Goal: Communication & Community: Answer question/provide support

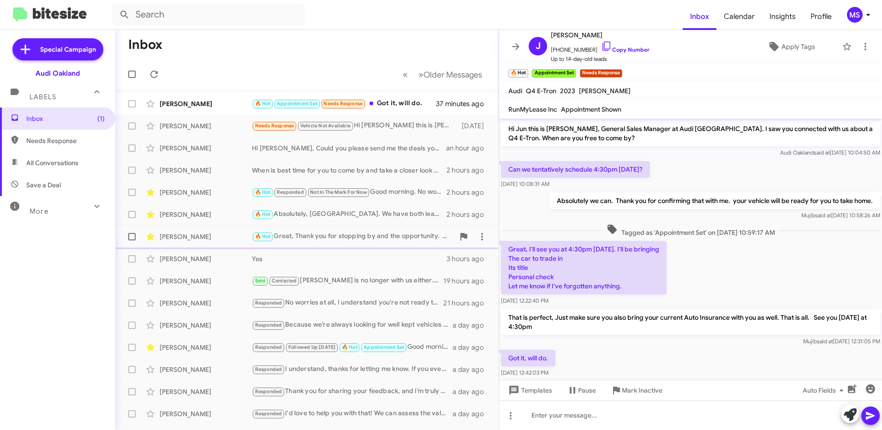
scroll to position [16, 0]
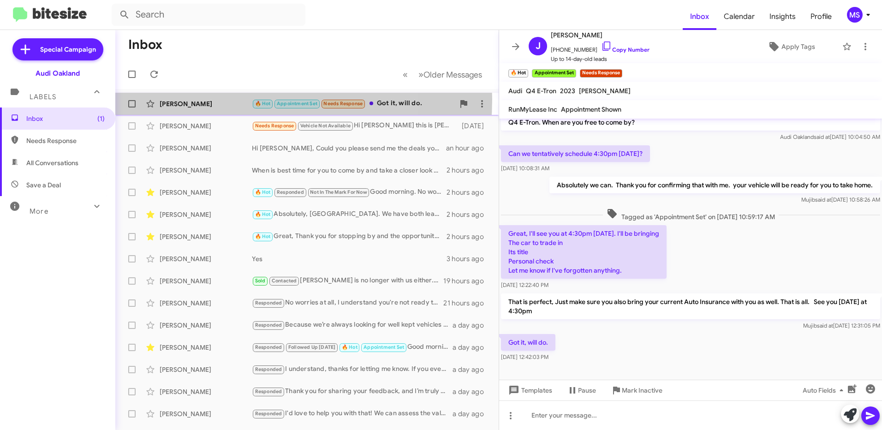
click at [220, 99] on div "[PERSON_NAME]" at bounding box center [206, 103] width 92 height 9
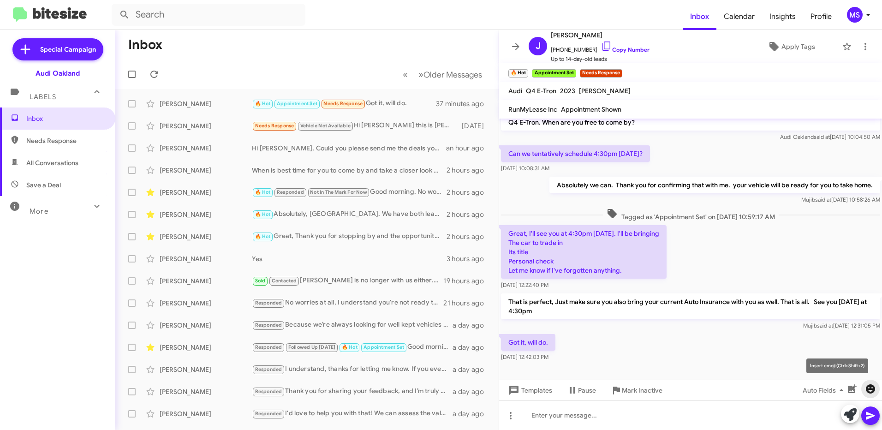
click at [870, 391] on icon "button" at bounding box center [870, 388] width 11 height 11
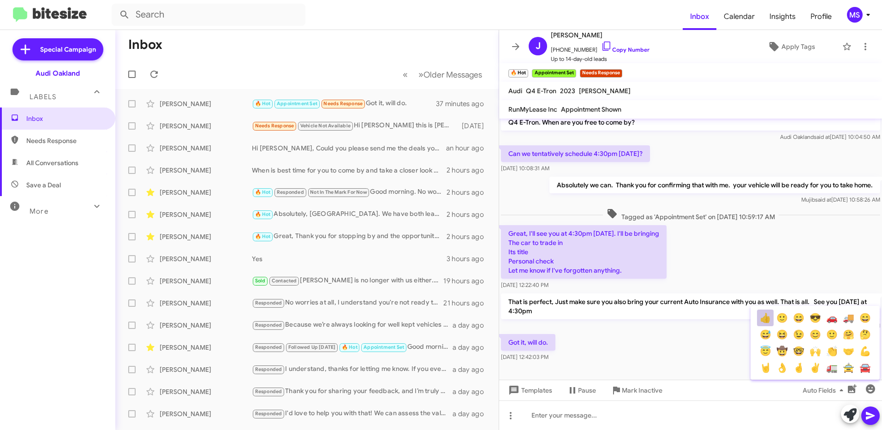
click at [765, 315] on button "👍" at bounding box center [765, 318] width 17 height 17
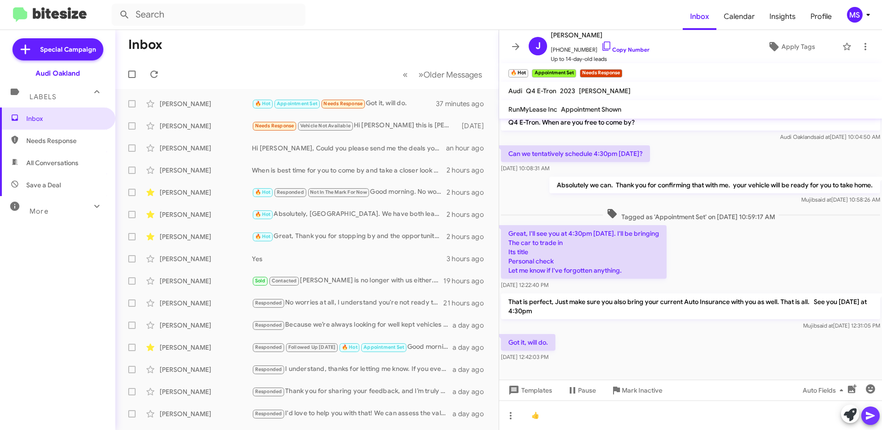
click at [872, 418] on icon at bounding box center [870, 415] width 11 height 11
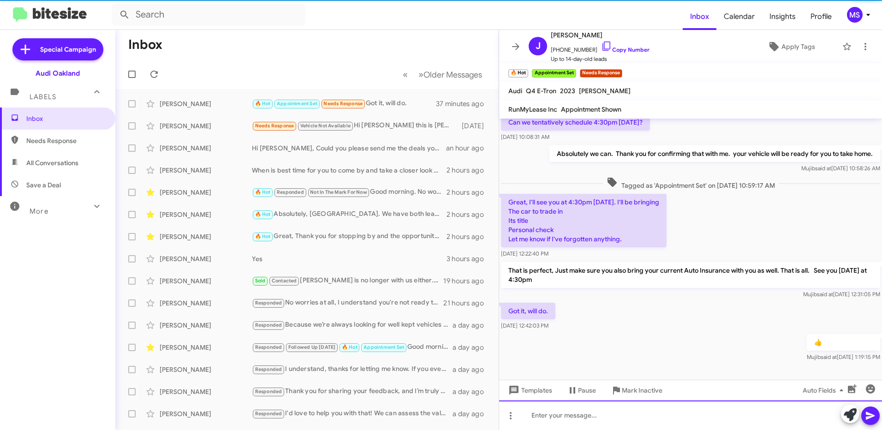
scroll to position [49, 0]
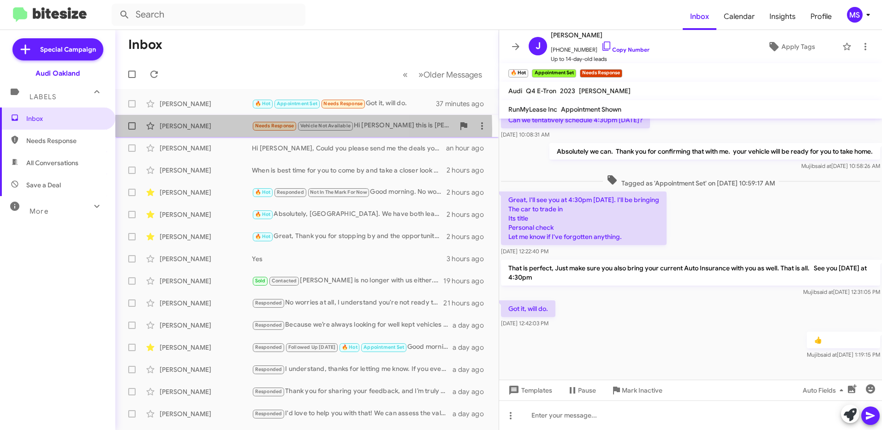
click at [216, 130] on div "[PERSON_NAME]" at bounding box center [206, 125] width 92 height 9
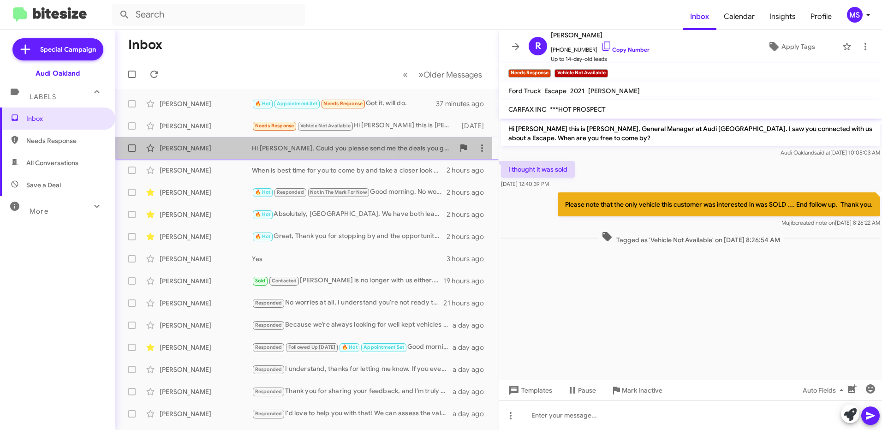
click at [209, 150] on div "[PERSON_NAME]" at bounding box center [206, 147] width 92 height 9
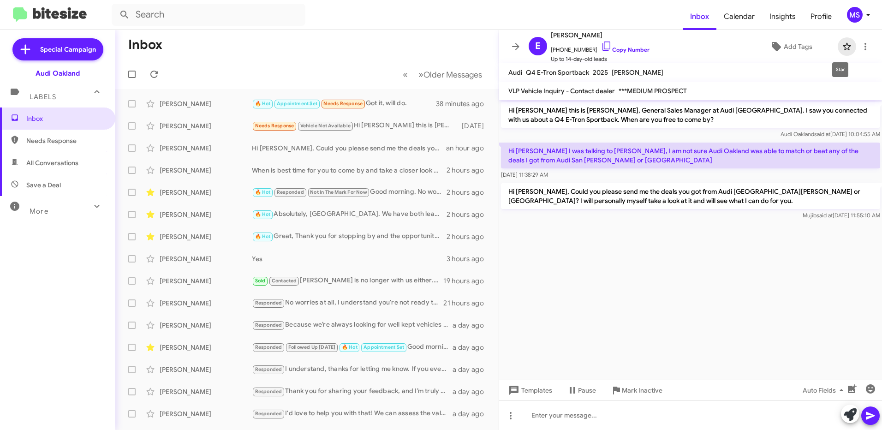
click at [841, 49] on icon at bounding box center [846, 46] width 11 height 11
click at [801, 47] on span "Add Tags" at bounding box center [798, 46] width 29 height 17
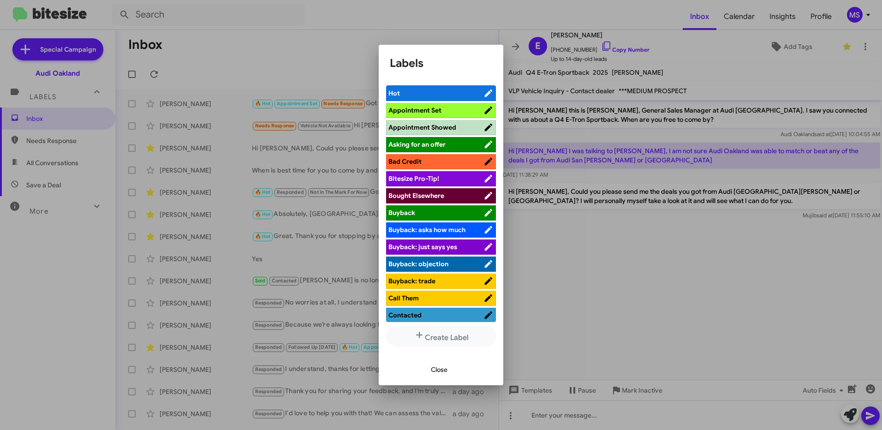
click at [441, 90] on span "Hot" at bounding box center [435, 93] width 95 height 9
click at [447, 368] on span "Close" at bounding box center [439, 369] width 17 height 17
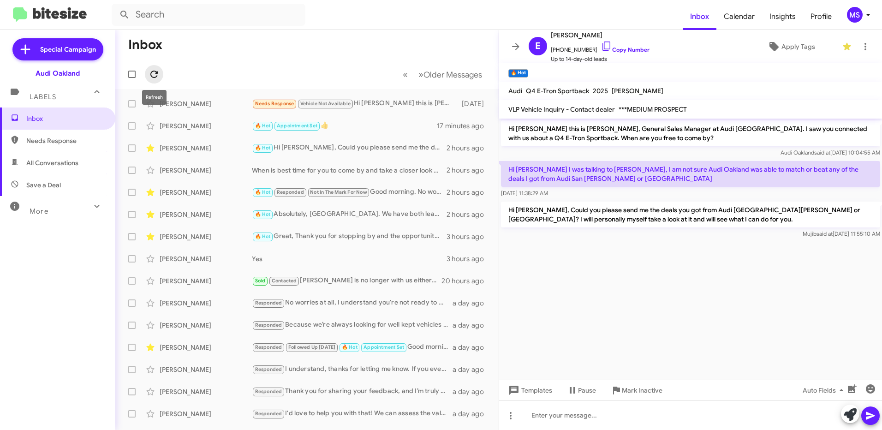
click at [152, 73] on icon at bounding box center [154, 74] width 11 height 11
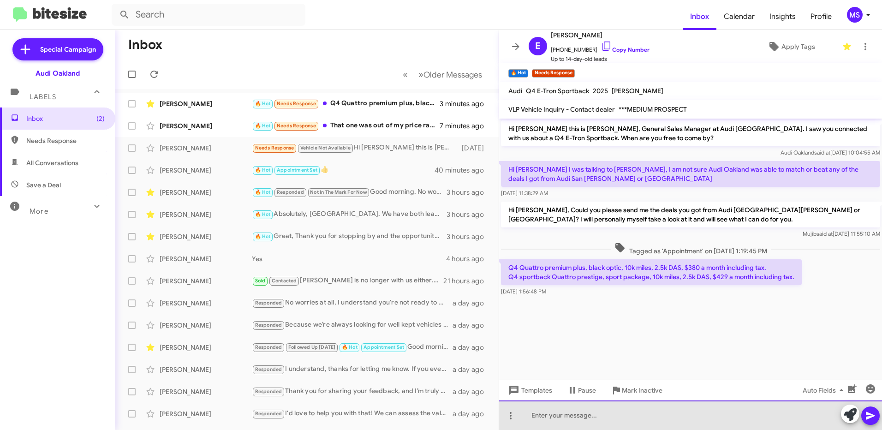
click at [611, 417] on div at bounding box center [690, 415] width 383 height 30
click at [790, 417] on div "Thank you for that information. Could you please send me a snapshot of the actu…" at bounding box center [690, 415] width 383 height 30
click at [791, 419] on div "Thank you for that information. Could you please send me a snapshot of the actu…" at bounding box center [690, 415] width 383 height 30
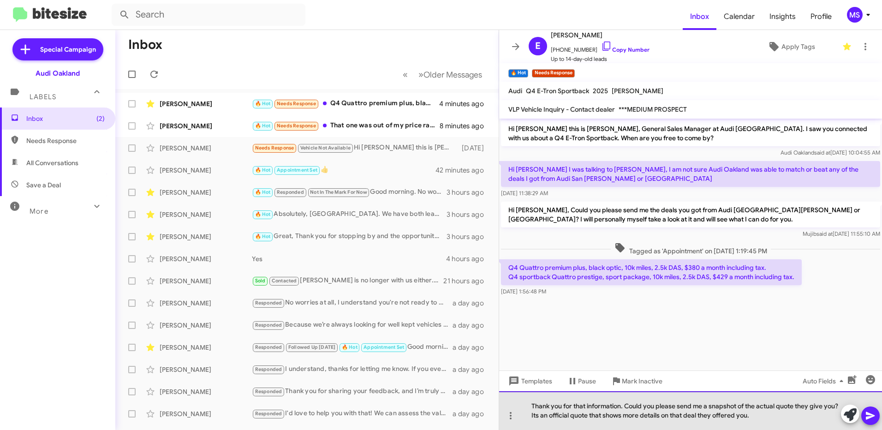
drag, startPoint x: 762, startPoint y: 416, endPoint x: 523, endPoint y: 405, distance: 239.6
click at [523, 405] on div "Thank you for that information. Could you please send me a snapshot of the actu…" at bounding box center [690, 410] width 383 height 39
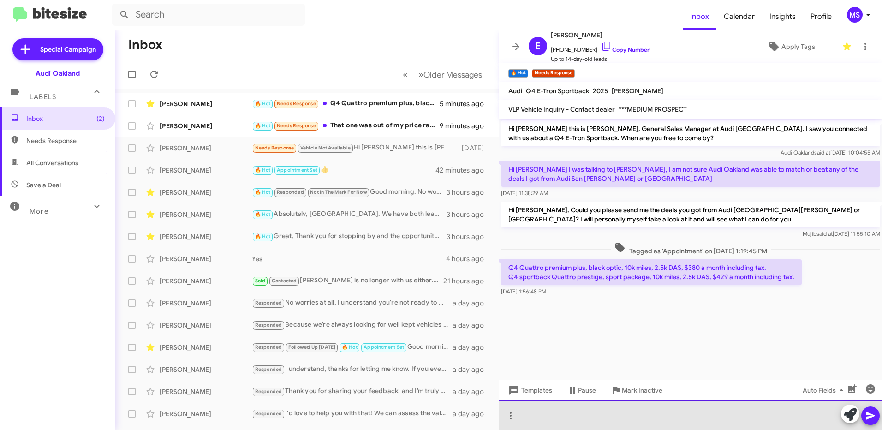
click at [645, 408] on div at bounding box center [690, 415] width 383 height 30
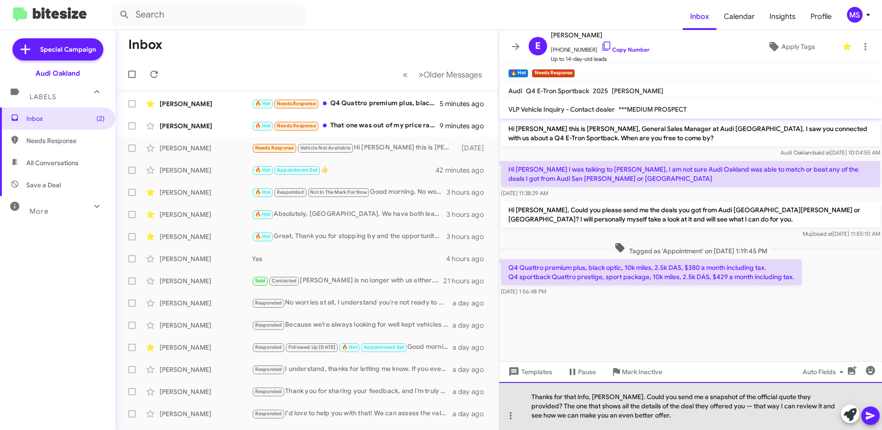
click at [695, 406] on div "Thanks for that info, [PERSON_NAME]. Could you send me a snapshot of the offici…" at bounding box center [690, 406] width 383 height 48
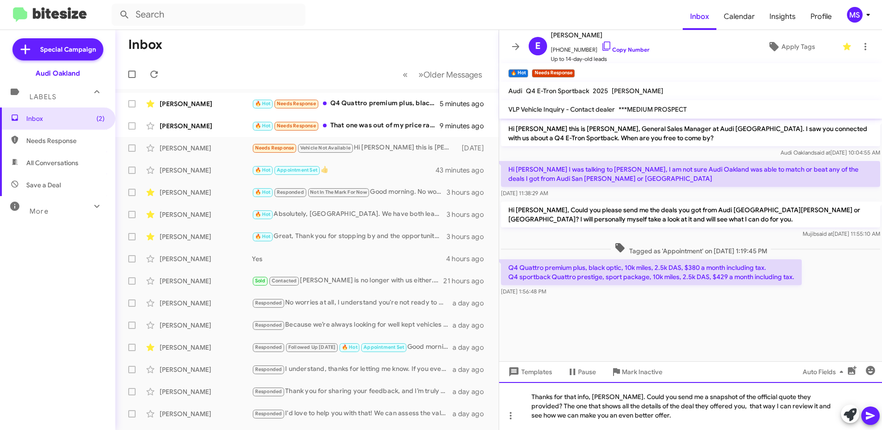
click at [608, 397] on div "Thanks for that info, [PERSON_NAME]. Could you send me a snapshot of the offici…" at bounding box center [690, 406] width 383 height 48
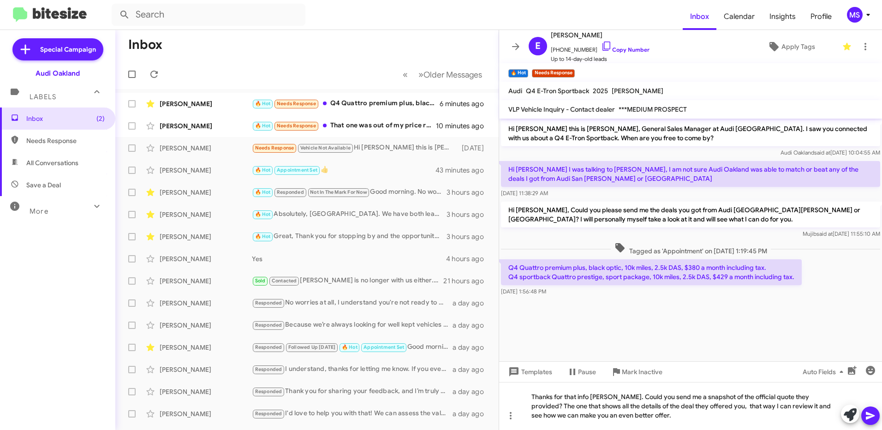
click at [870, 415] on icon at bounding box center [870, 416] width 9 height 8
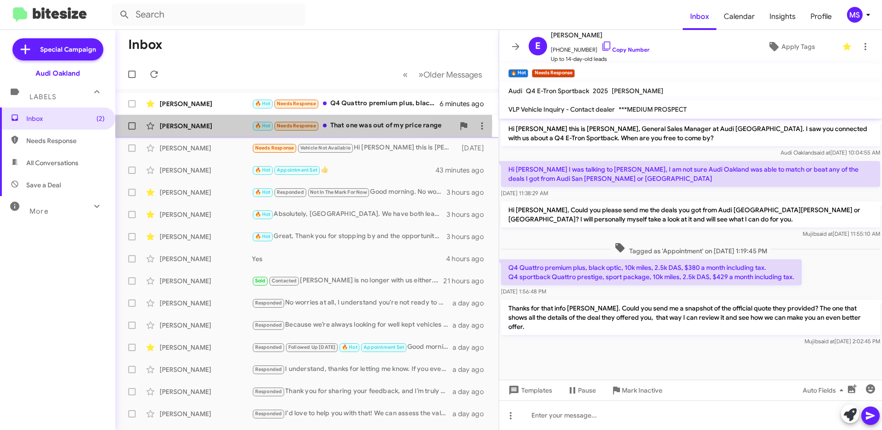
click at [227, 124] on div "[PERSON_NAME]" at bounding box center [206, 125] width 92 height 9
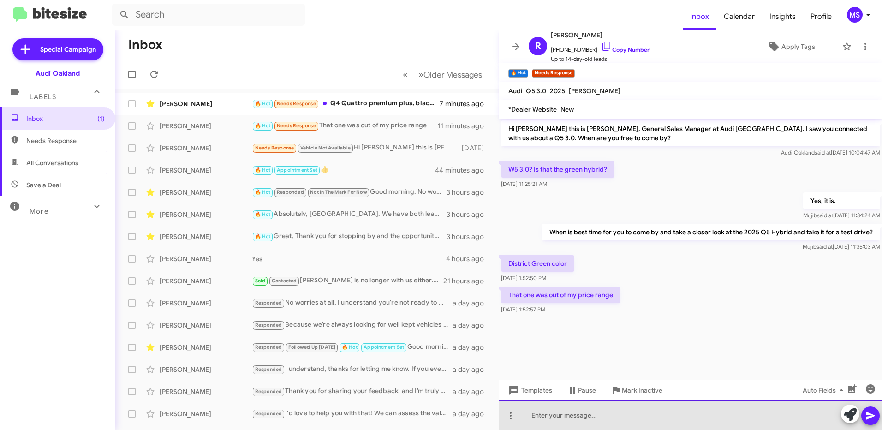
click at [578, 415] on div at bounding box center [690, 415] width 383 height 30
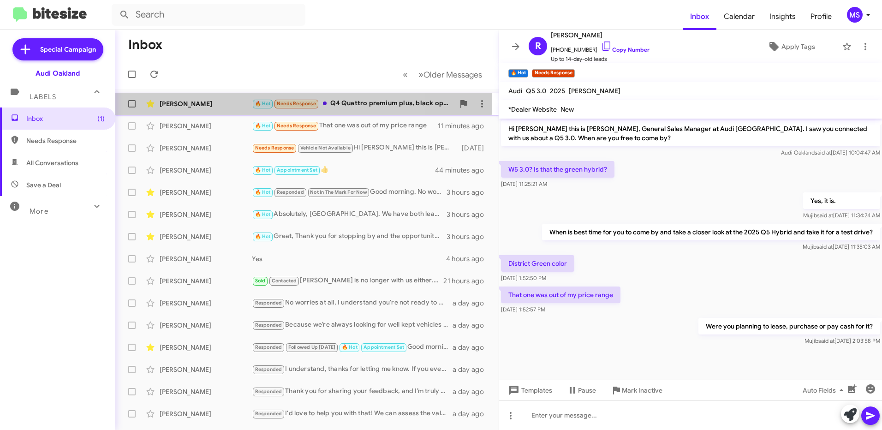
click at [224, 99] on div "[PERSON_NAME] 🔥 Hot Needs Response Q4 Quattro premium plus, black optic, 10k mi…" at bounding box center [307, 104] width 369 height 18
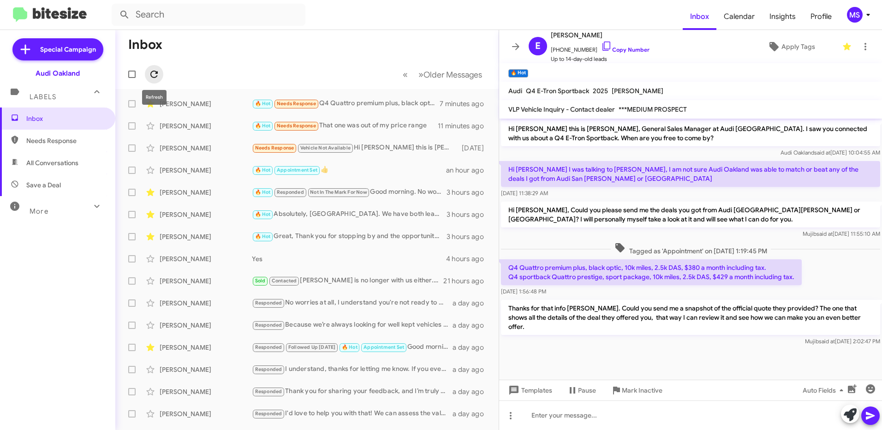
click at [156, 76] on icon at bounding box center [154, 74] width 11 height 11
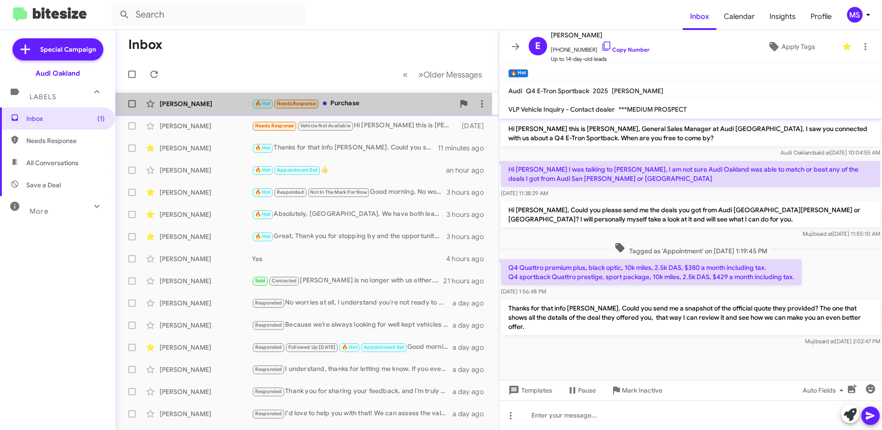
click at [228, 103] on div "[PERSON_NAME]" at bounding box center [206, 103] width 92 height 9
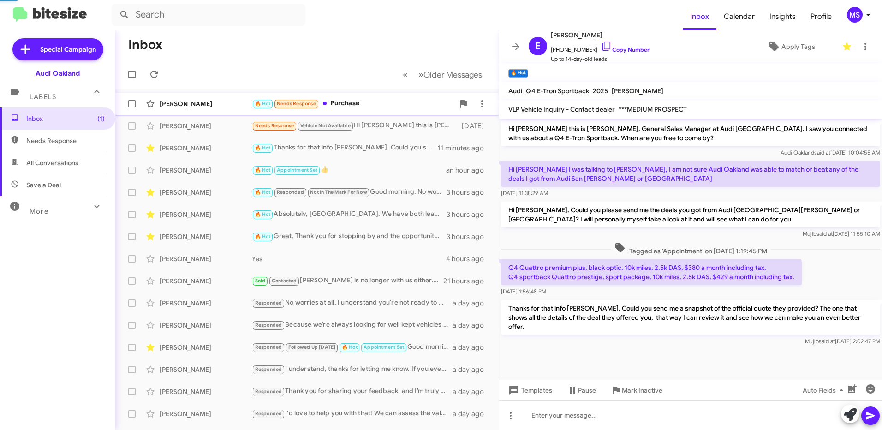
scroll to position [18, 0]
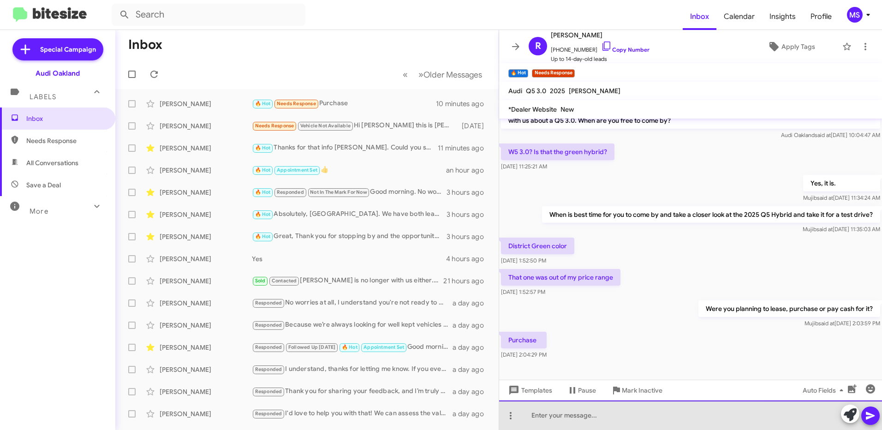
click at [588, 415] on div at bounding box center [690, 415] width 383 height 30
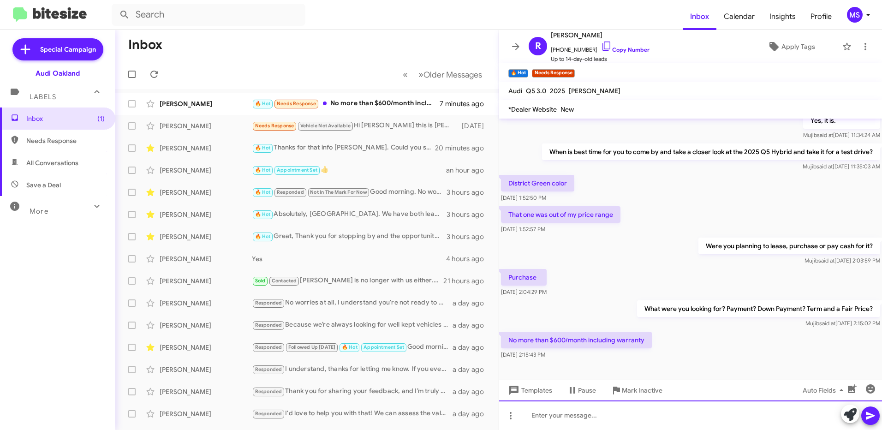
scroll to position [13, 0]
